Goal: Find specific page/section: Find specific page/section

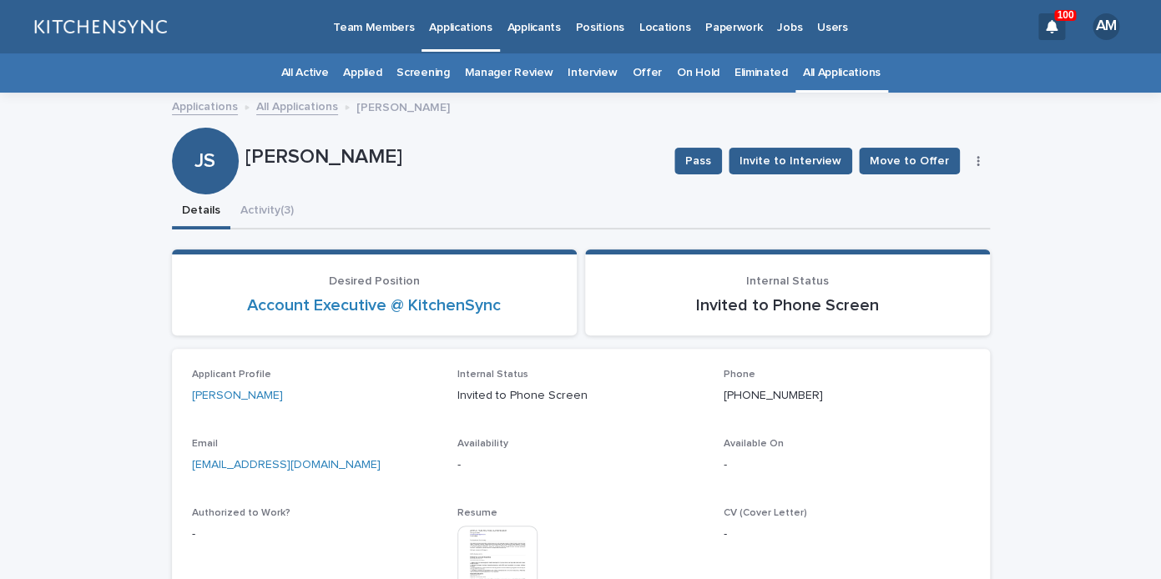
click at [826, 75] on link "All Applications" at bounding box center [842, 72] width 78 height 39
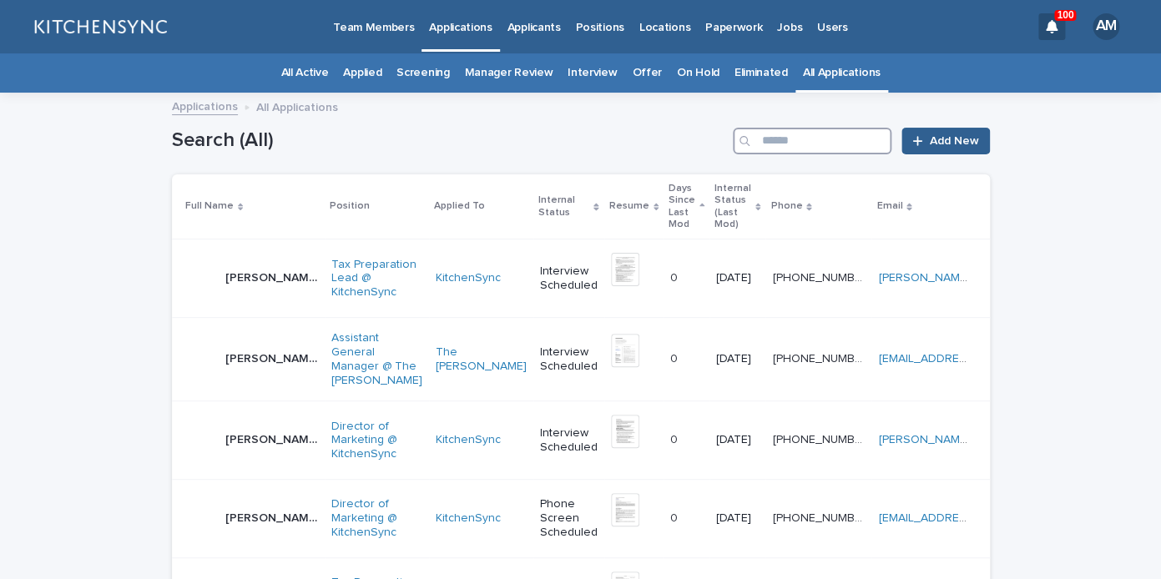
click at [824, 149] on input "Search" at bounding box center [812, 141] width 159 height 27
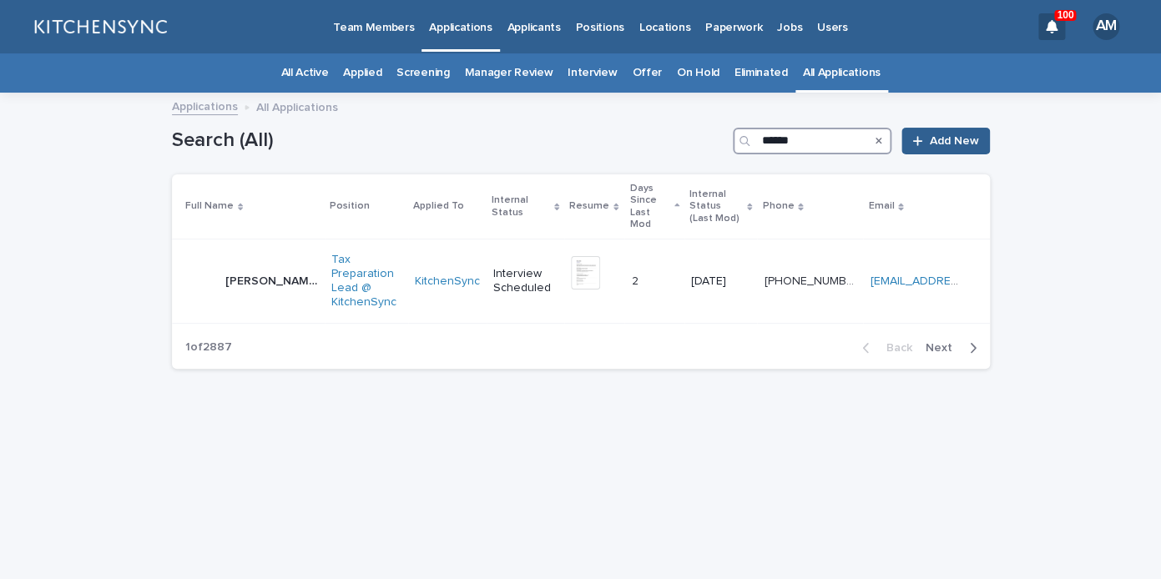
type input "******"
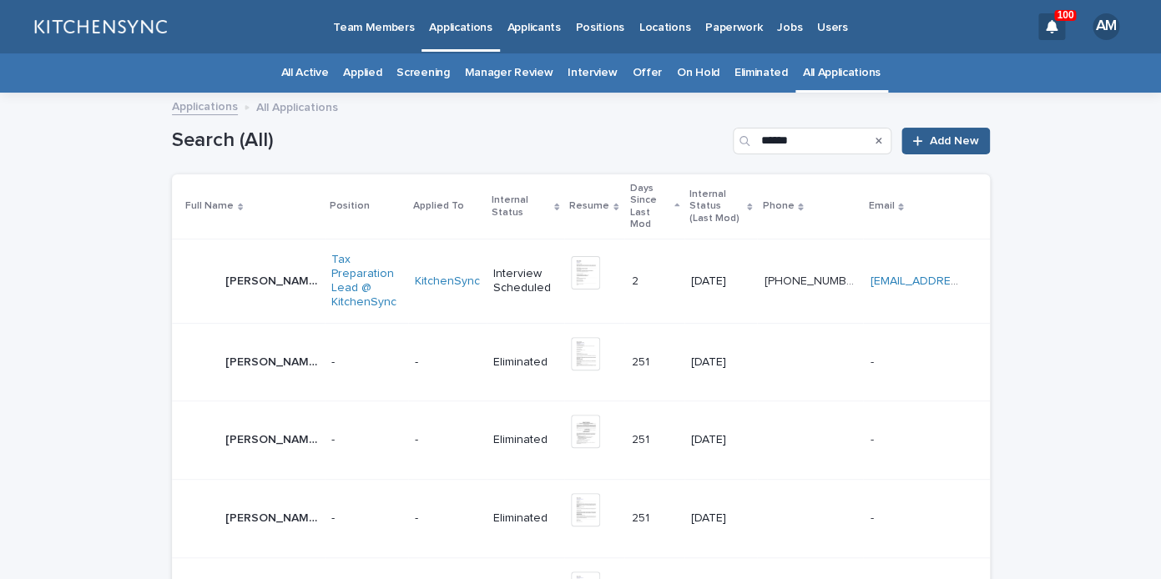
click at [262, 269] on div "[PERSON_NAME] [PERSON_NAME]" at bounding box center [271, 282] width 93 height 28
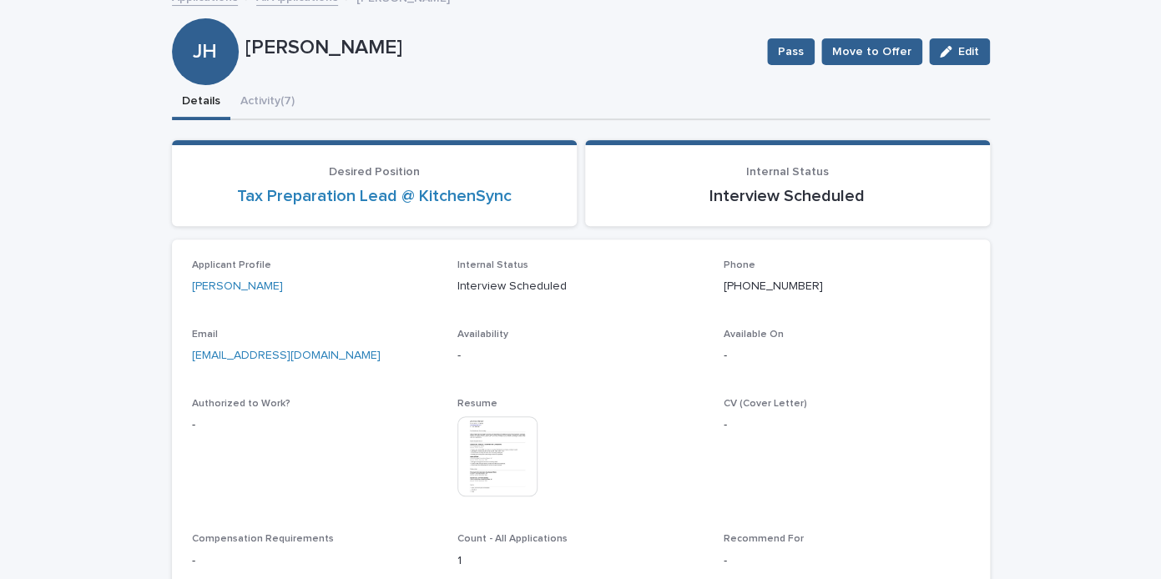
scroll to position [161, 0]
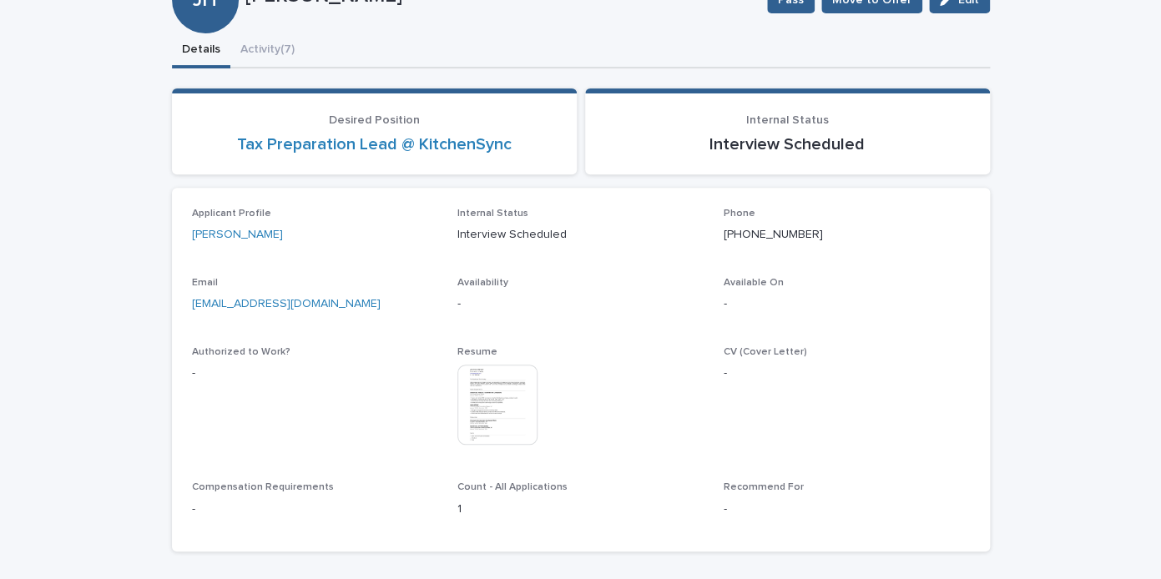
click at [501, 416] on img at bounding box center [497, 405] width 80 height 80
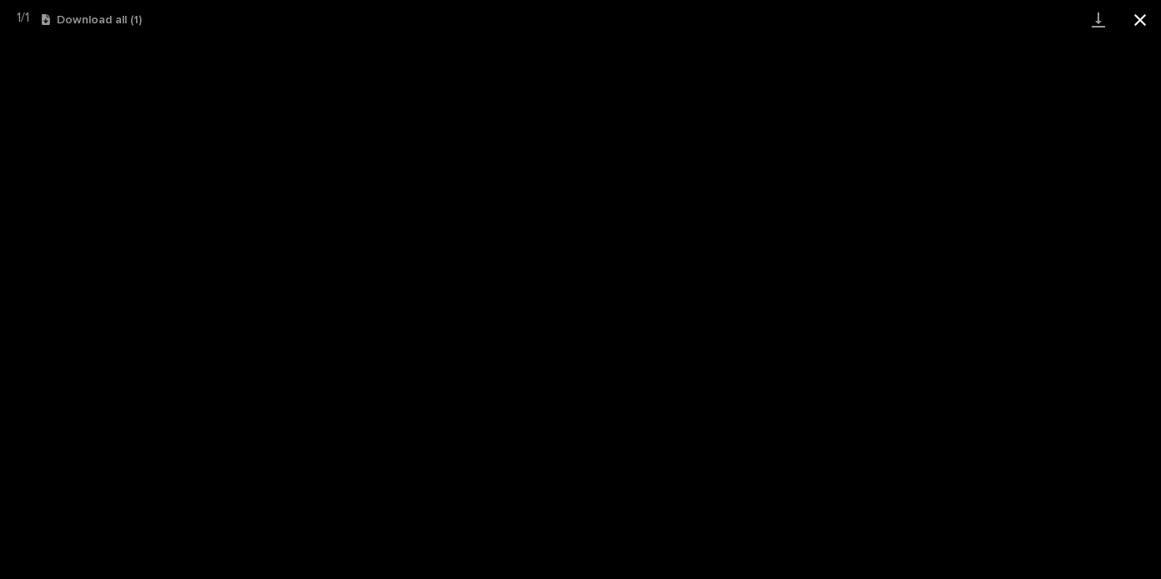
click at [1140, 16] on button "Close gallery" at bounding box center [1140, 19] width 42 height 39
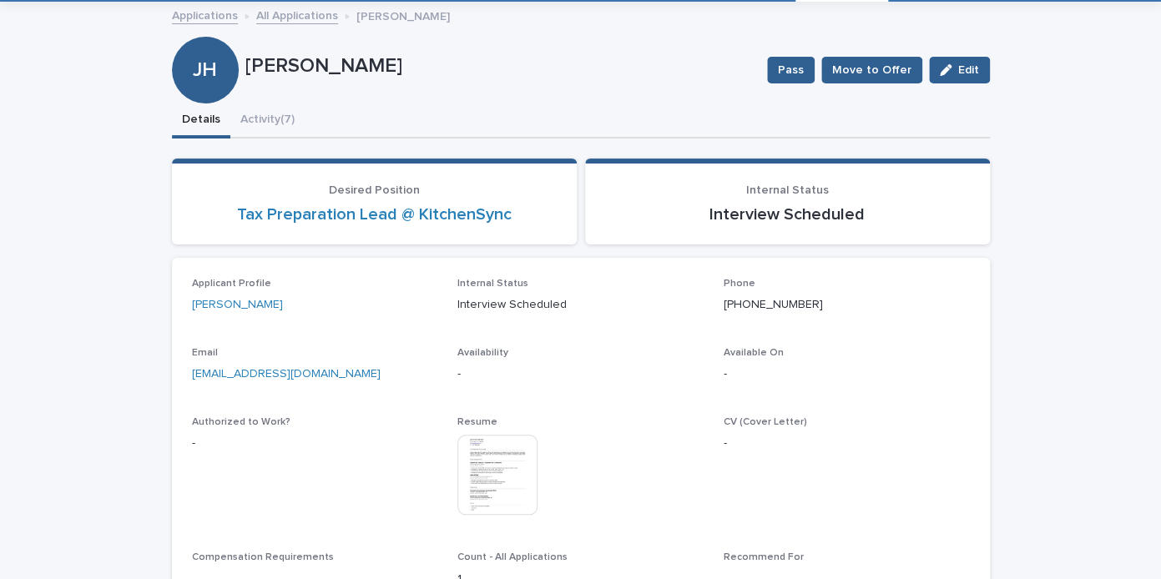
scroll to position [79, 0]
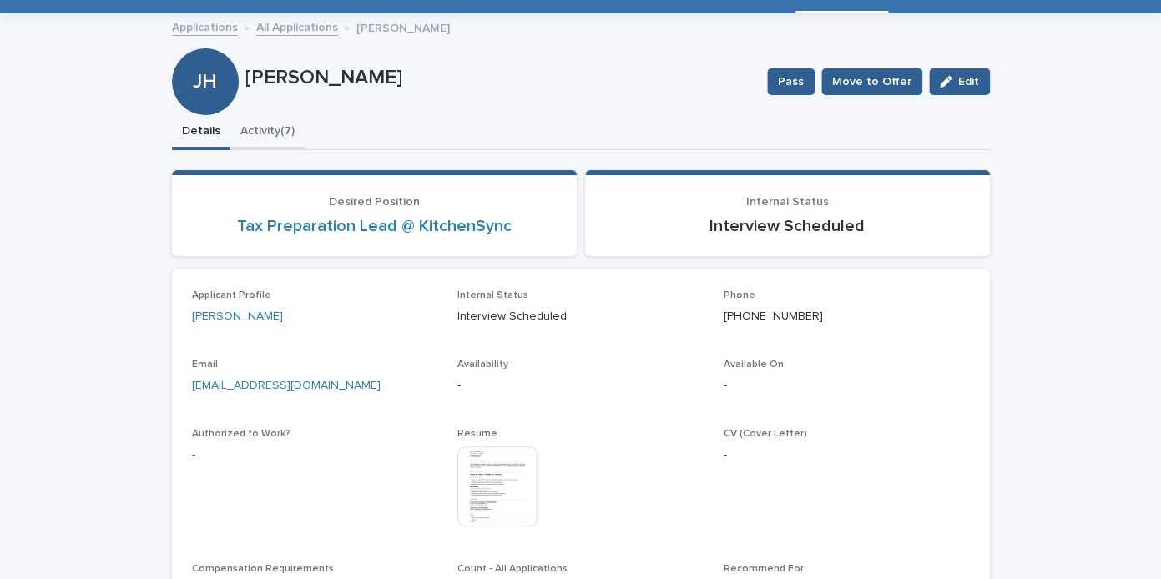
click at [274, 133] on button "Activity (7)" at bounding box center [267, 132] width 74 height 35
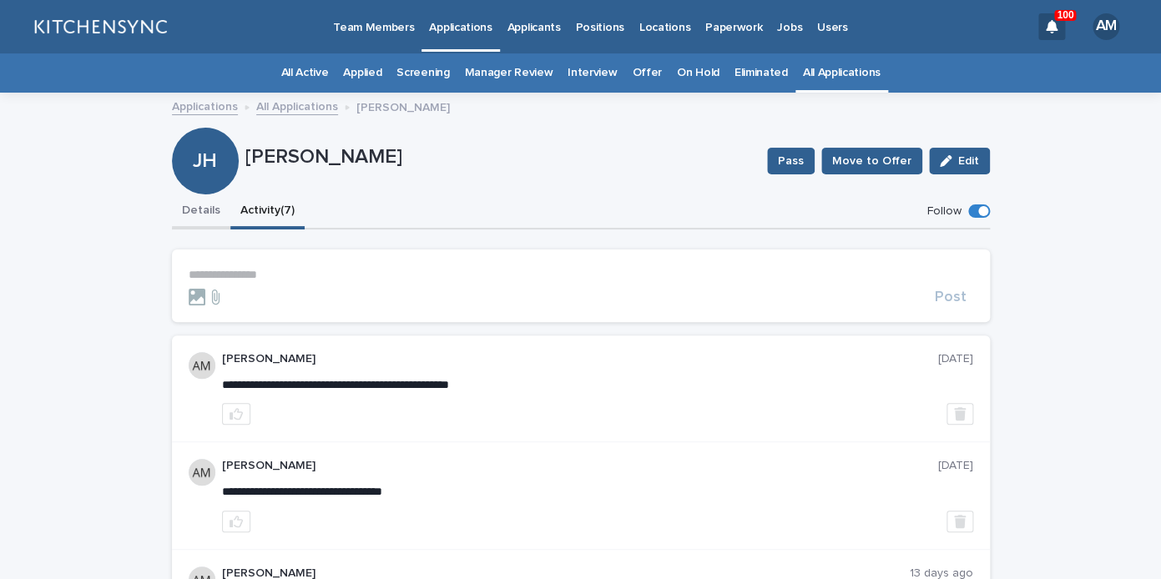
click at [205, 215] on button "Details" at bounding box center [201, 211] width 58 height 35
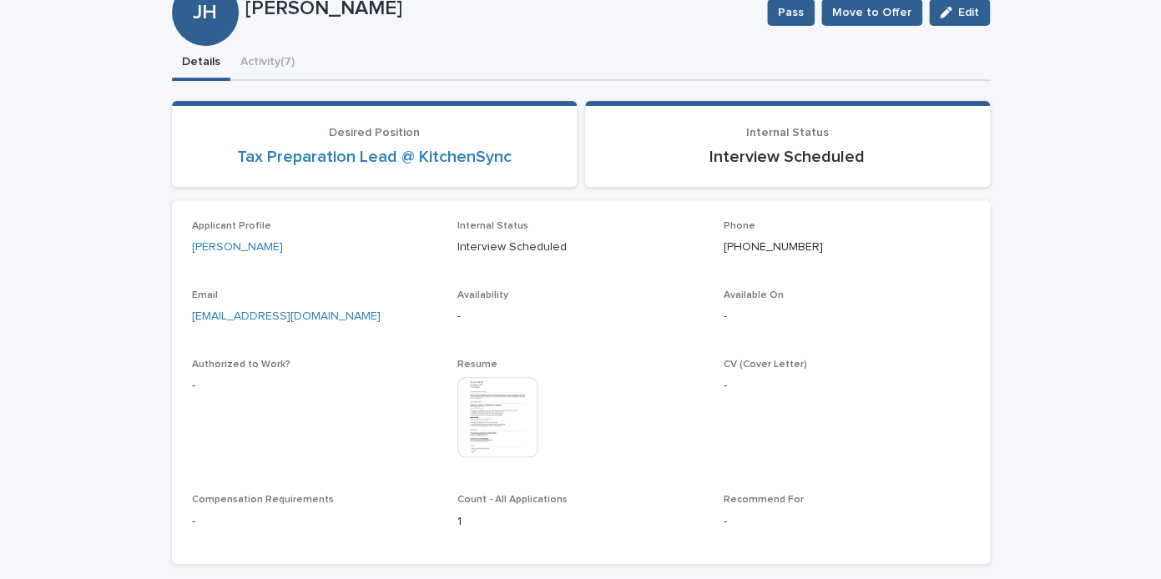
scroll to position [149, 0]
click at [512, 417] on img at bounding box center [497, 416] width 80 height 80
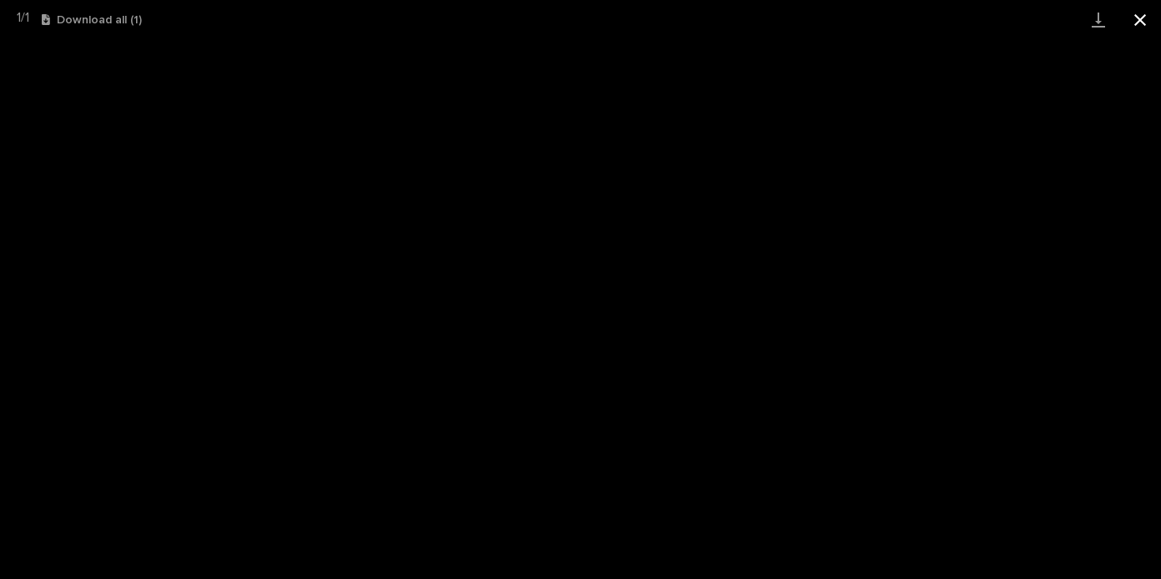
click at [1136, 27] on button "Close gallery" at bounding box center [1140, 19] width 42 height 39
